Goal: Information Seeking & Learning: Compare options

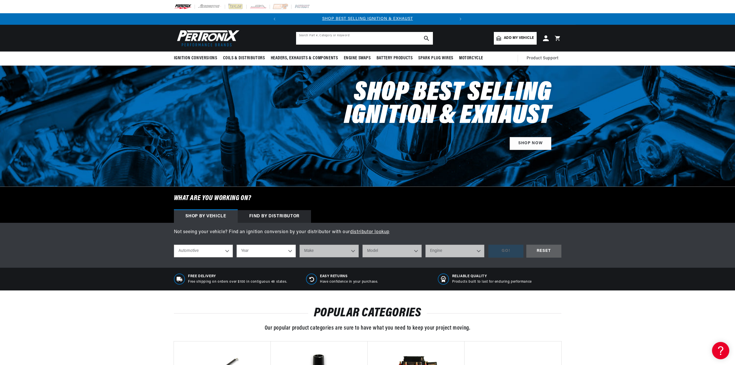
click at [380, 41] on input "text" at bounding box center [364, 38] width 137 height 13
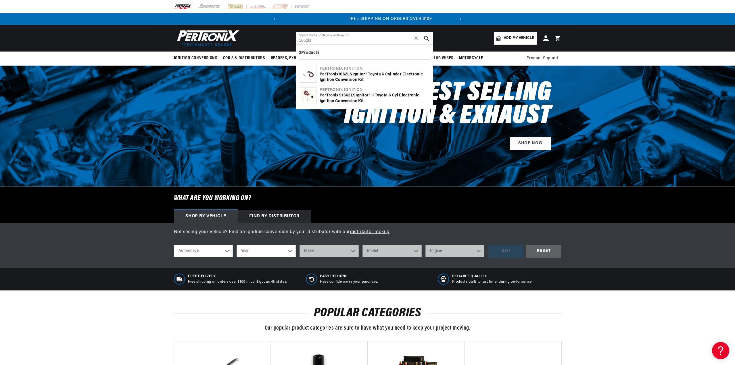
scroll to position [0, 174]
type input "1662ls"
click at [338, 96] on div "PerTronix 9 1662LS Ignitor® II Toyota 6 cyl Electronic Ignition Conversion Kit" at bounding box center [375, 98] width 110 height 11
click at [379, 75] on div "PerTronix 1662LS Ignitor® Toyota 6 cylinder Electronic Ignition Conversion Kit" at bounding box center [375, 77] width 110 height 11
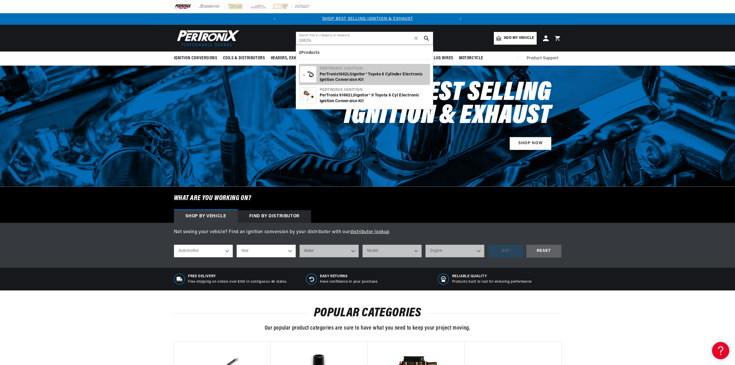
scroll to position [0, 174]
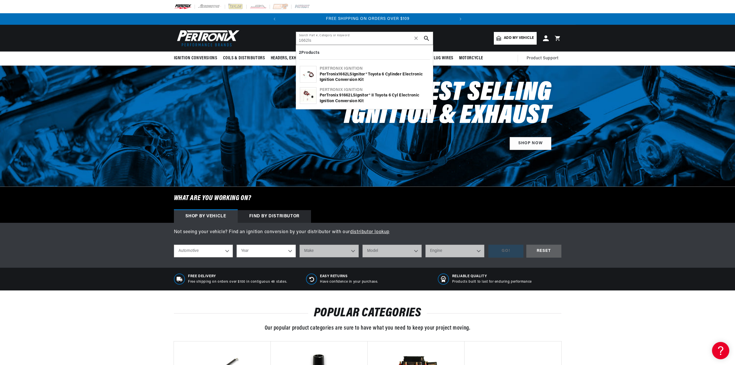
click at [347, 100] on div "PerTronix 9 1662LS Ignitor® II Toyota 6 cyl Electronic Ignition Conversion Kit" at bounding box center [375, 98] width 110 height 11
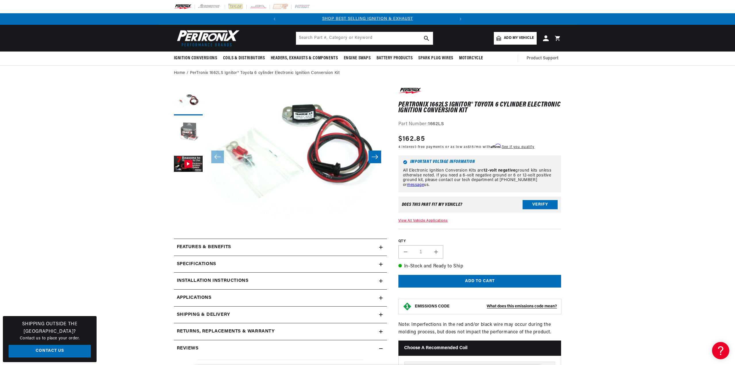
click at [188, 129] on button "Load image 2 in gallery view" at bounding box center [188, 132] width 29 height 29
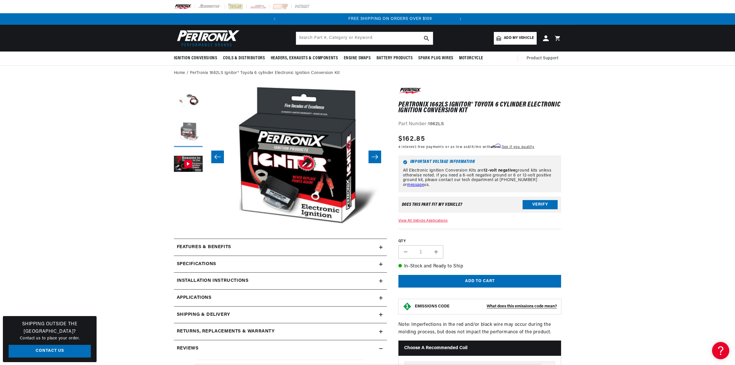
scroll to position [0, 174]
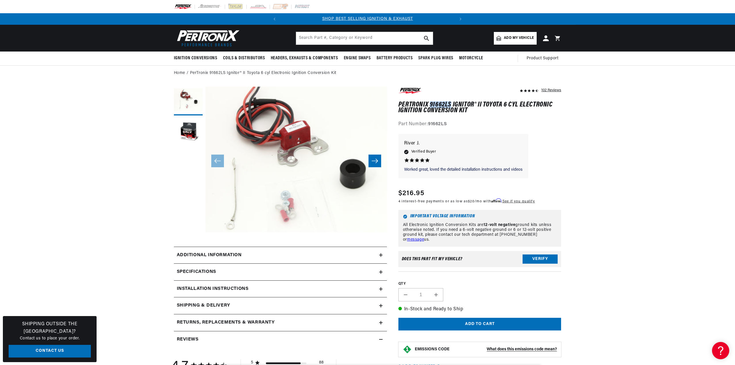
drag, startPoint x: 430, startPoint y: 103, endPoint x: 451, endPoint y: 103, distance: 20.7
click at [451, 103] on h1 "PerTronix 91662LS Ignitor® II Toyota 6 cyl Electronic Ignition Conversion Kit" at bounding box center [480, 108] width 163 height 12
copy h1 "91662LS"
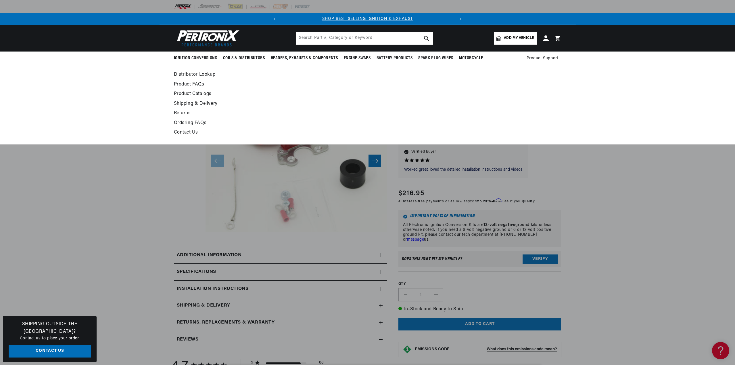
click at [178, 131] on link "Contact Us" at bounding box center [315, 133] width 283 height 8
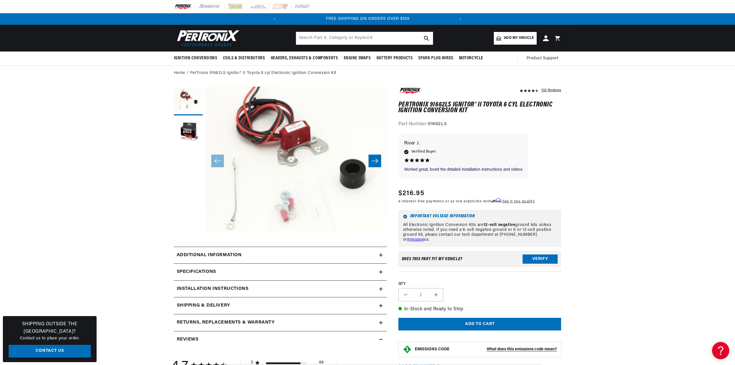
scroll to position [0, 156]
click at [381, 271] on icon at bounding box center [381, 271] width 0 height 3
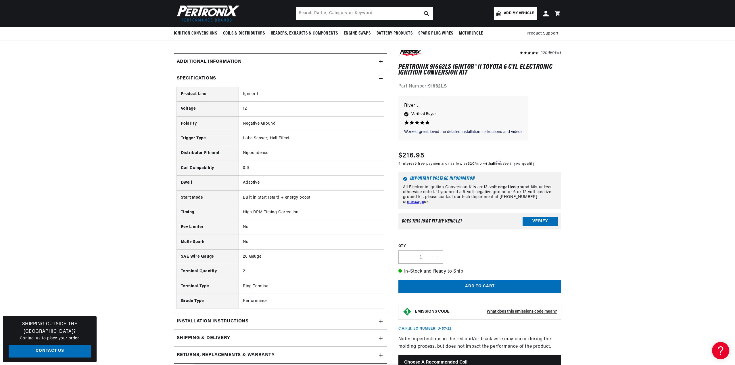
scroll to position [180, 0]
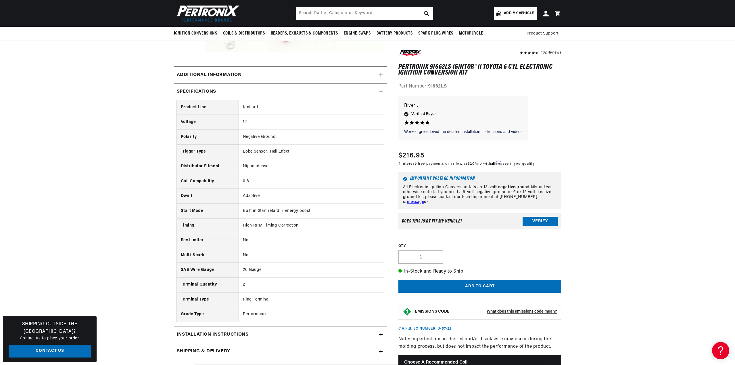
click at [383, 91] on icon at bounding box center [380, 91] width 3 height 3
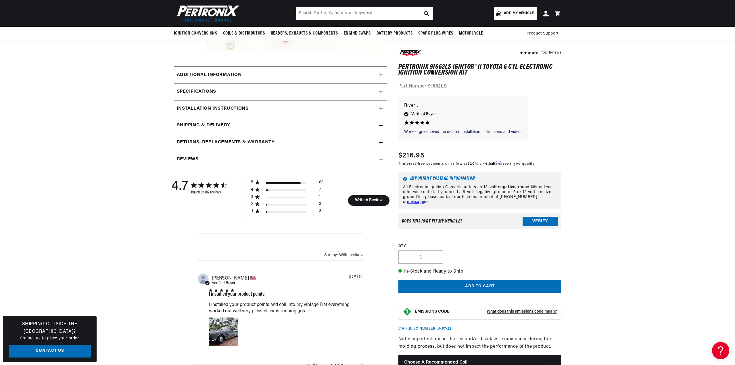
scroll to position [0, 174]
click at [380, 91] on icon at bounding box center [380, 91] width 3 height 3
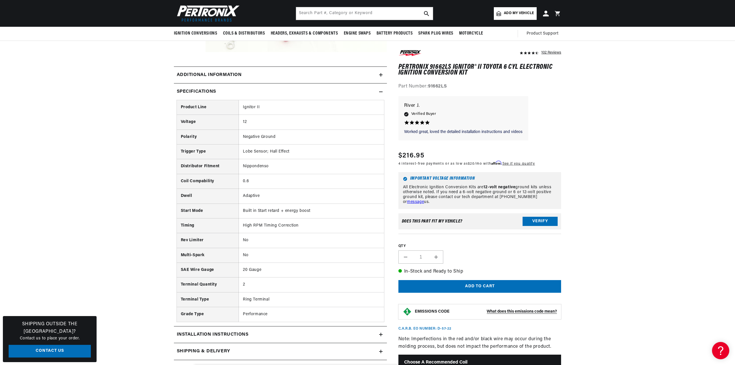
scroll to position [0, 0]
click at [382, 91] on icon at bounding box center [380, 91] width 3 height 3
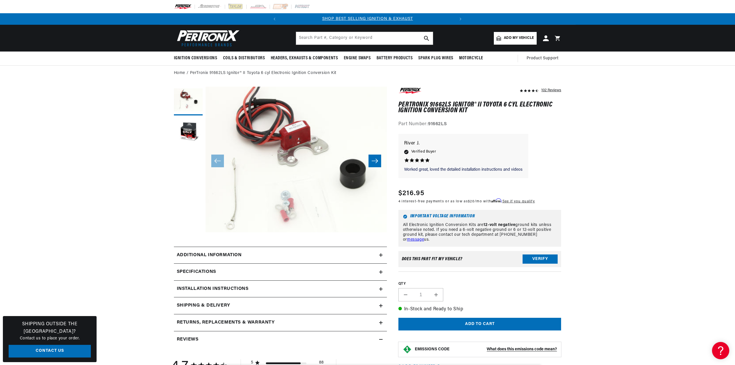
scroll to position [0, 174]
click at [375, 160] on icon "Slide right" at bounding box center [375, 161] width 7 height 6
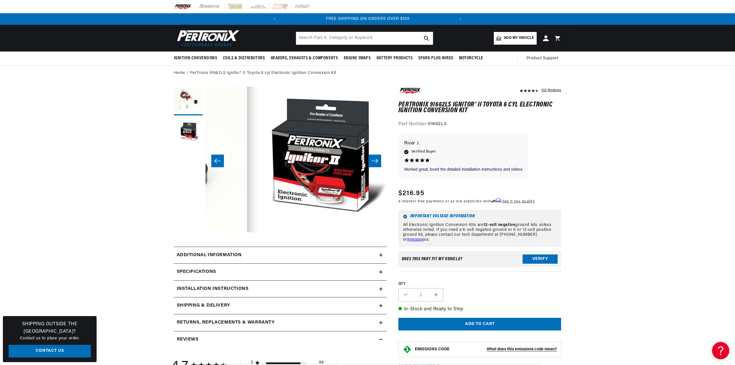
scroll to position [0, 181]
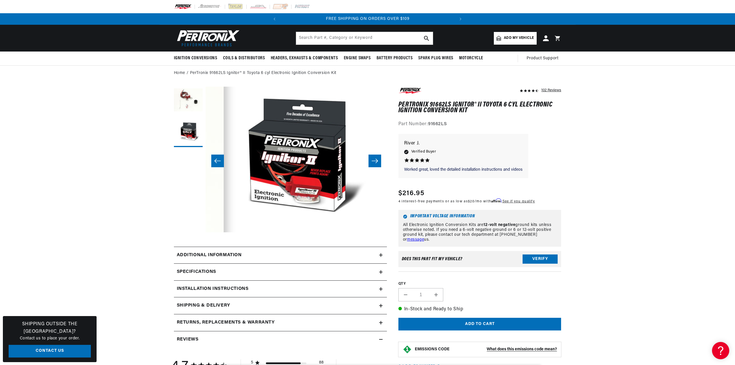
click at [374, 159] on icon "Slide right" at bounding box center [375, 161] width 7 height 6
click at [376, 160] on icon "Slide right" at bounding box center [375, 161] width 7 height 6
click at [217, 157] on button "Slide left" at bounding box center [217, 160] width 13 height 13
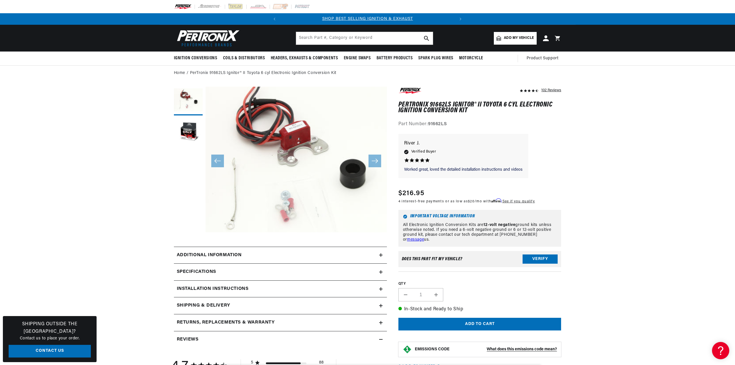
scroll to position [0, 174]
click at [367, 36] on input "text" at bounding box center [364, 38] width 137 height 13
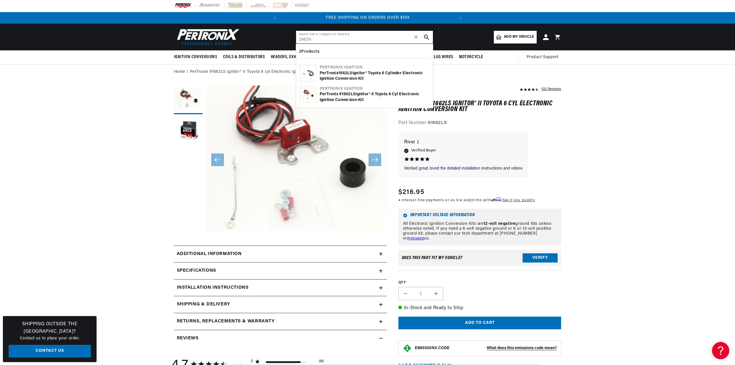
type input "1662ls"
click at [370, 74] on div "PerTronix 1662LS Ignitor® Toyota 6 cylinder Electronic Ignition Conversion Kit" at bounding box center [375, 75] width 110 height 11
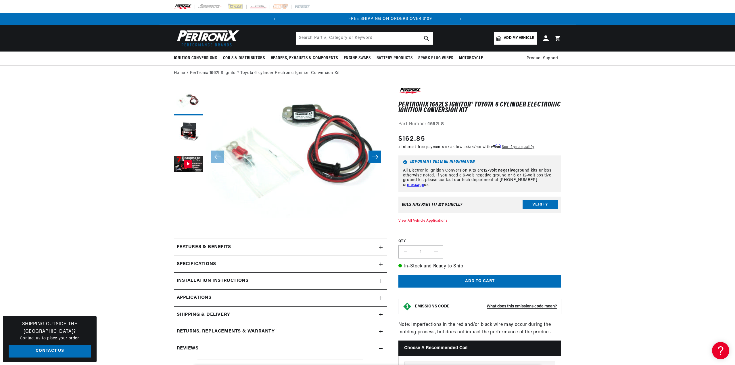
scroll to position [0, 174]
click at [376, 157] on icon "Slide right" at bounding box center [375, 157] width 7 height 6
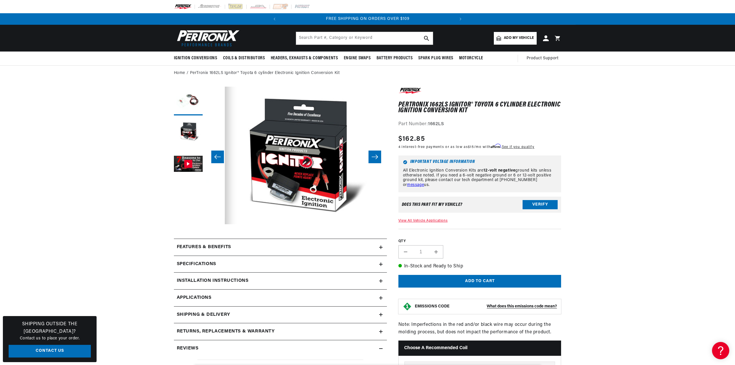
scroll to position [0, 181]
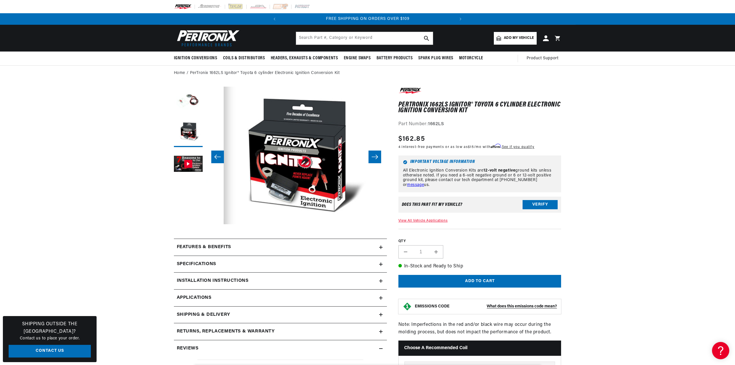
click at [375, 156] on icon "Slide right" at bounding box center [375, 157] width 7 height 6
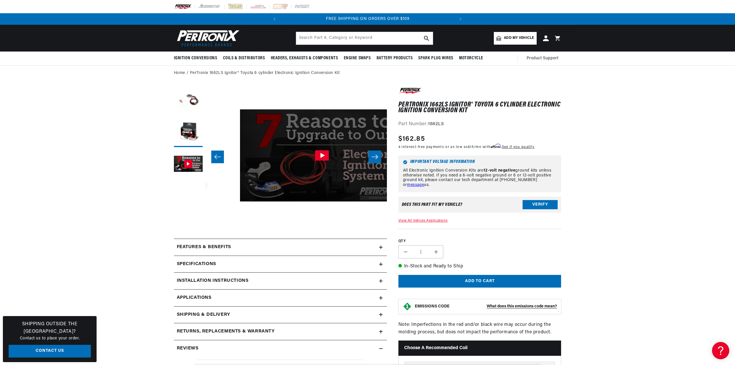
scroll to position [0, 363]
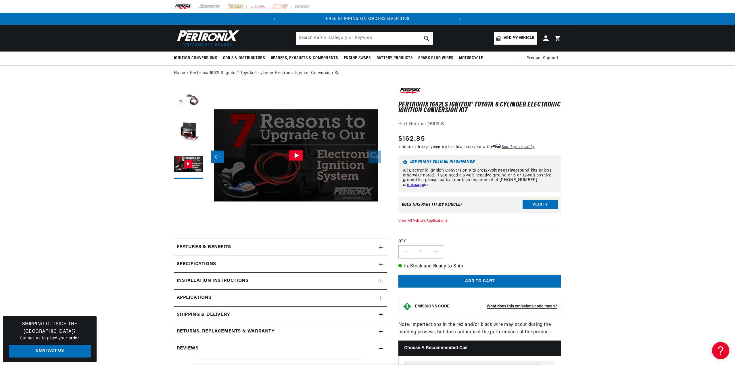
click at [216, 156] on icon "Slide left" at bounding box center [217, 156] width 6 height 4
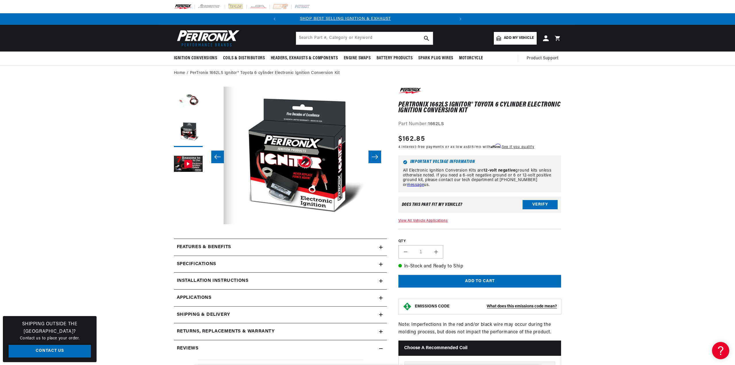
scroll to position [0, 0]
click at [216, 156] on icon "Slide left" at bounding box center [217, 156] width 6 height 4
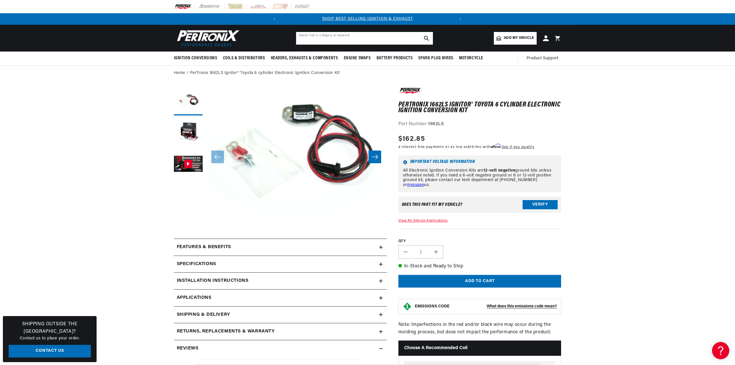
click at [391, 35] on input "text" at bounding box center [364, 38] width 137 height 13
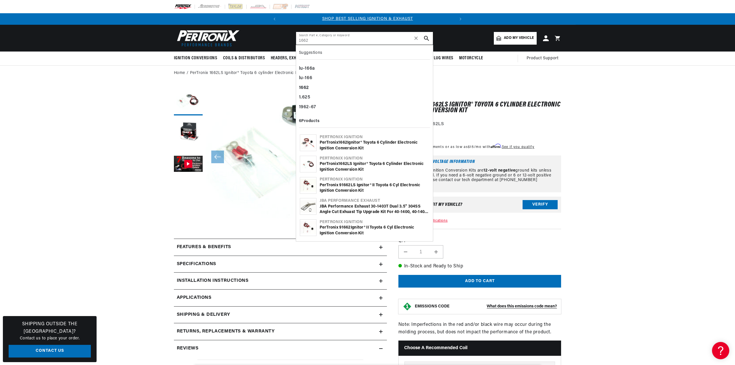
scroll to position [0, 174]
type input "1662"
click at [352, 142] on div "PerTronix 1662 Ignitor® Toyota 6 cylinder Electronic Ignition Conversion Kit" at bounding box center [375, 145] width 110 height 11
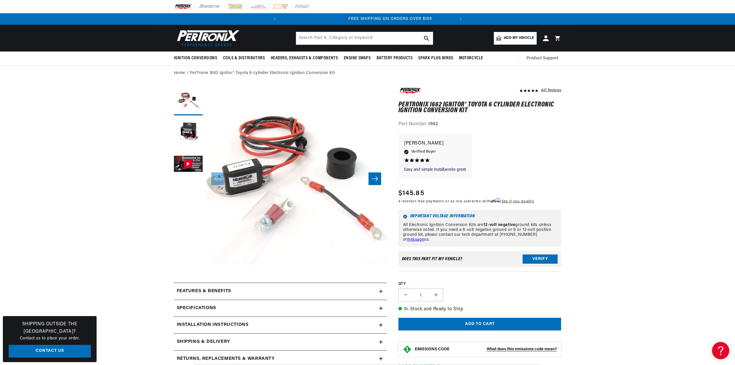
scroll to position [0, 174]
